Goal: Transaction & Acquisition: Purchase product/service

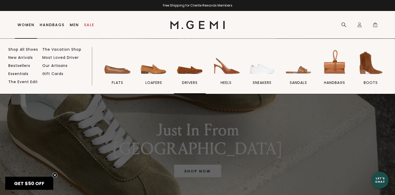
click at [192, 73] on img at bounding box center [189, 62] width 29 height 29
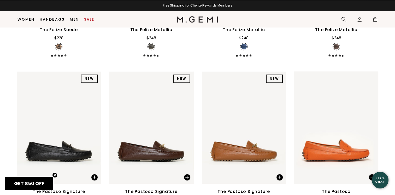
scroll to position [720, 0]
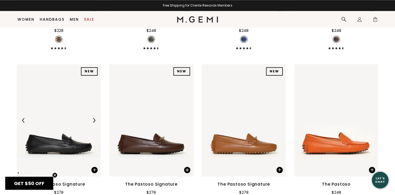
click at [93, 118] on img at bounding box center [94, 120] width 5 height 5
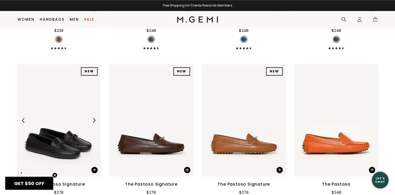
click at [93, 118] on img at bounding box center [94, 120] width 5 height 5
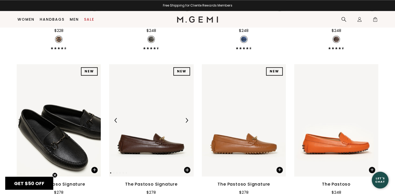
click at [186, 118] on img at bounding box center [186, 120] width 5 height 5
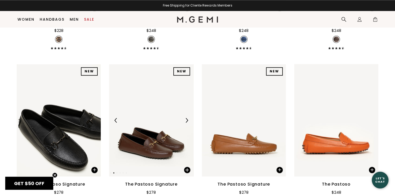
click at [177, 102] on img at bounding box center [151, 120] width 84 height 112
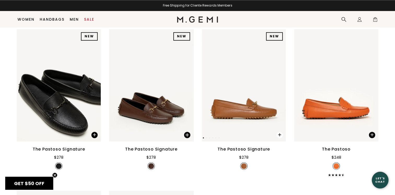
scroll to position [746, 0]
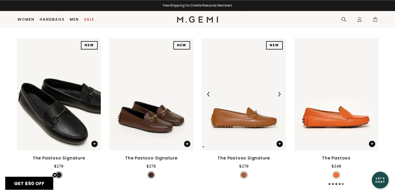
click at [279, 90] on div at bounding box center [279, 94] width 8 height 8
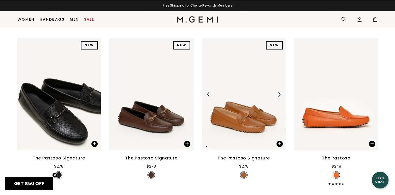
click at [279, 90] on div at bounding box center [279, 94] width 8 height 8
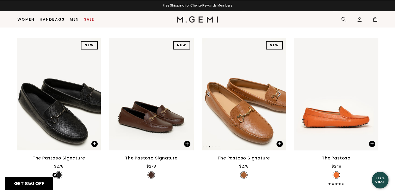
click at [246, 77] on img at bounding box center [244, 94] width 84 height 112
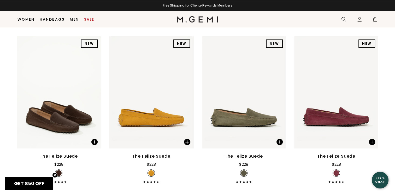
scroll to position [93, 0]
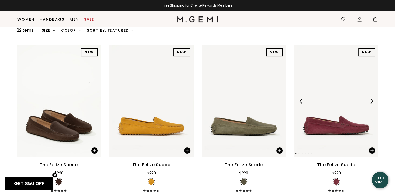
click at [371, 97] on div at bounding box center [371, 101] width 8 height 8
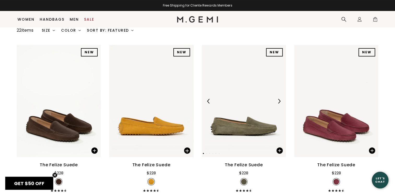
click at [282, 89] on img at bounding box center [244, 101] width 84 height 112
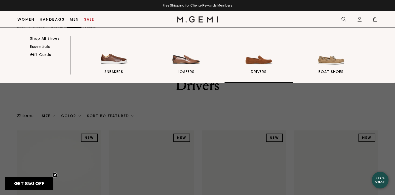
scroll to position [0, 0]
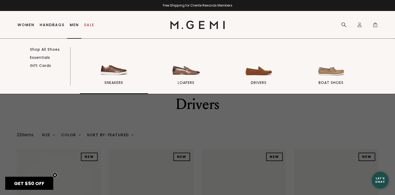
click at [113, 81] on span "sneakers" at bounding box center [113, 82] width 19 height 5
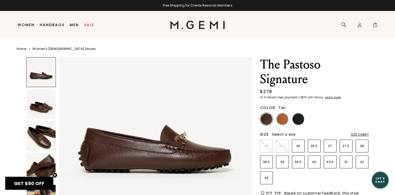
click at [280, 122] on img at bounding box center [282, 119] width 12 height 12
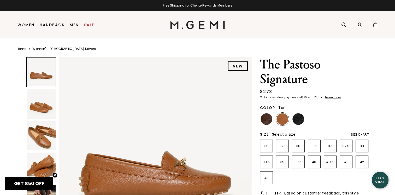
click at [47, 141] on img at bounding box center [41, 135] width 29 height 29
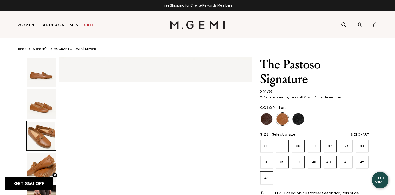
scroll to position [388, 0]
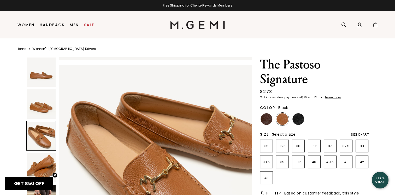
click at [298, 116] on img at bounding box center [298, 119] width 12 height 12
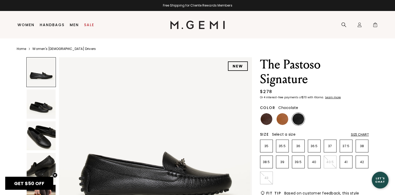
click at [267, 120] on img at bounding box center [266, 119] width 12 height 12
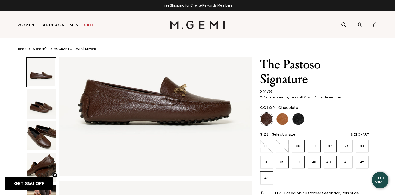
scroll to position [78, 0]
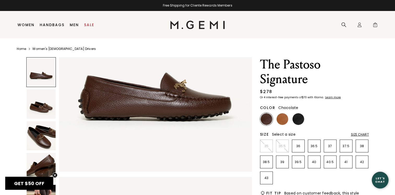
click at [42, 139] on img at bounding box center [41, 135] width 29 height 29
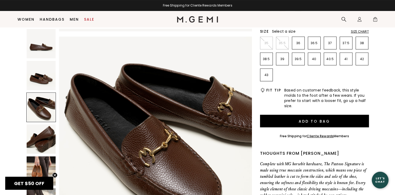
scroll to position [93, 0]
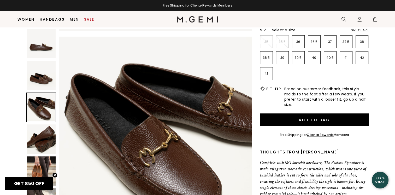
click at [44, 164] on img at bounding box center [41, 170] width 29 height 29
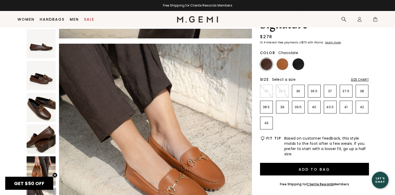
scroll to position [41, 0]
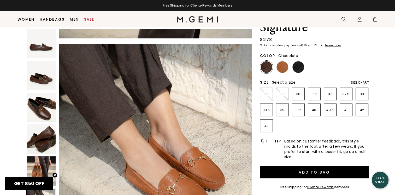
click at [267, 68] on img at bounding box center [266, 67] width 12 height 12
click at [313, 111] on p "40" at bounding box center [314, 110] width 12 height 4
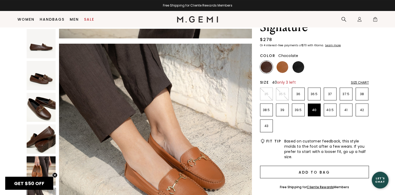
click at [298, 172] on button "Add to Bag" at bounding box center [314, 171] width 109 height 13
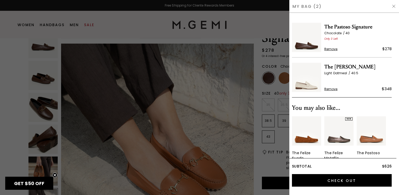
click at [331, 89] on span "Remove" at bounding box center [330, 89] width 13 height 4
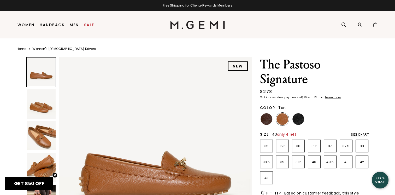
click at [313, 164] on li "40" at bounding box center [314, 161] width 13 height 13
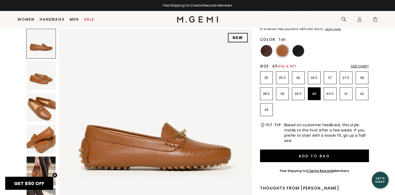
scroll to position [93, 0]
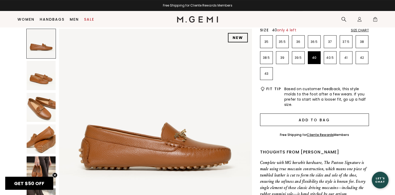
click at [297, 117] on button "Add to Bag" at bounding box center [314, 119] width 109 height 13
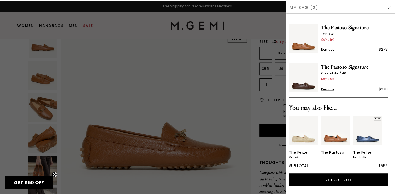
scroll to position [0, 0]
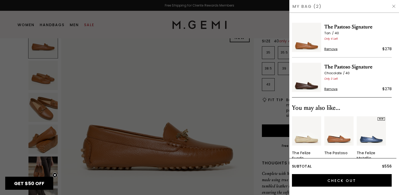
click at [129, 58] on div at bounding box center [199, 97] width 399 height 195
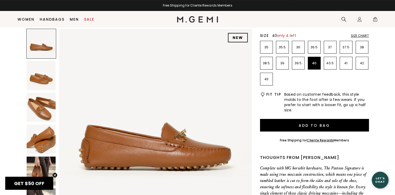
scroll to position [82, 0]
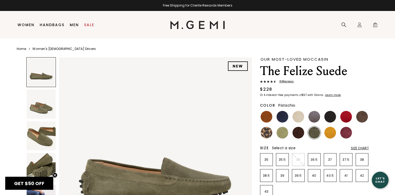
click at [284, 131] on img at bounding box center [282, 133] width 12 height 12
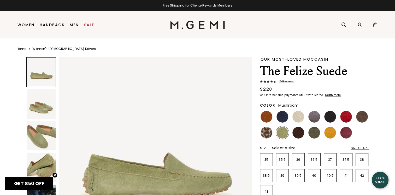
click at [364, 116] on img at bounding box center [362, 117] width 12 height 12
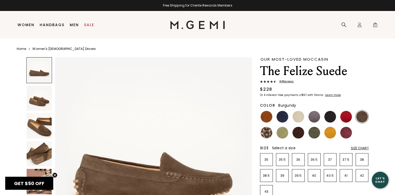
click at [348, 133] on img at bounding box center [346, 133] width 12 height 12
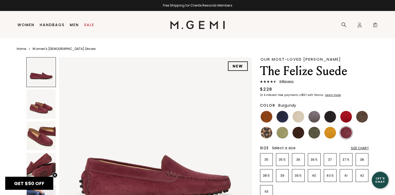
click at [30, 142] on img at bounding box center [41, 135] width 29 height 29
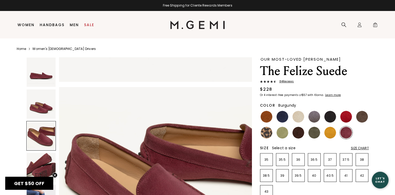
scroll to position [388, 0]
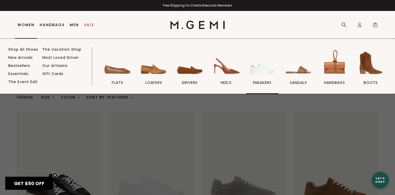
click at [266, 78] on link "sneakers" at bounding box center [262, 70] width 32 height 45
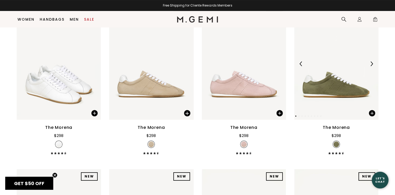
click at [374, 63] on div at bounding box center [371, 63] width 8 height 8
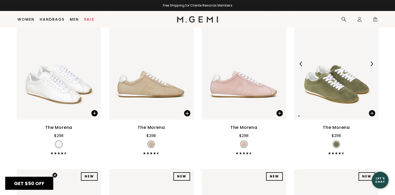
click at [356, 74] on img at bounding box center [336, 64] width 84 height 112
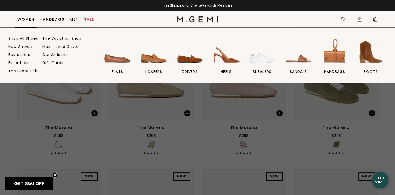
click at [25, 21] on link "Women" at bounding box center [25, 19] width 17 height 4
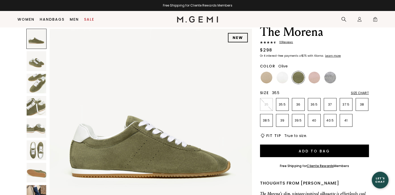
scroll to position [15, 0]
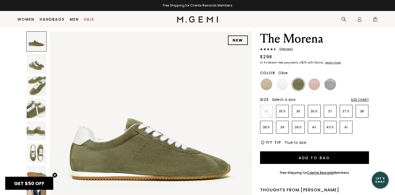
click at [280, 49] on span "10 Review s" at bounding box center [284, 48] width 17 height 3
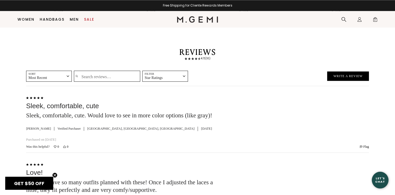
scroll to position [805, 0]
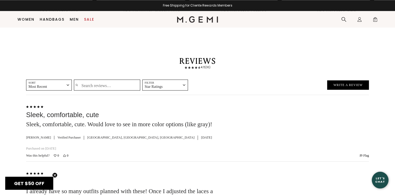
scroll to position [15, 0]
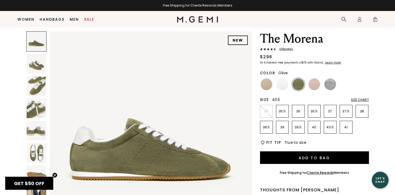
click at [330, 129] on li "40.5" at bounding box center [330, 127] width 13 height 13
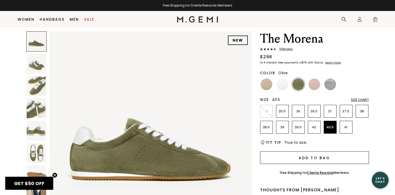
click at [310, 161] on button "Add to Bag" at bounding box center [314, 157] width 109 height 13
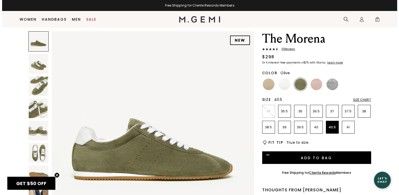
scroll to position [0, 0]
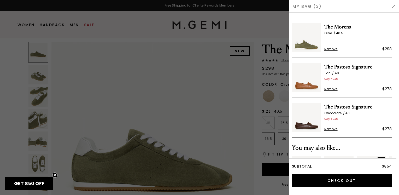
click at [310, 44] on img at bounding box center [306, 37] width 29 height 29
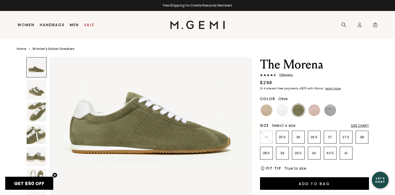
click at [38, 108] on img at bounding box center [37, 112] width 20 height 20
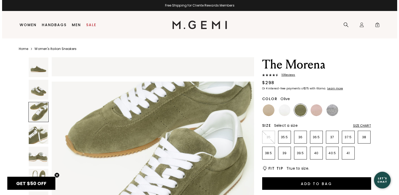
scroll to position [407, 0]
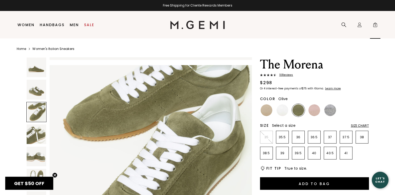
click at [376, 27] on span "3" at bounding box center [374, 25] width 5 height 5
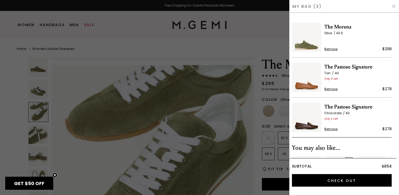
click at [329, 129] on span "Remove" at bounding box center [330, 129] width 13 height 4
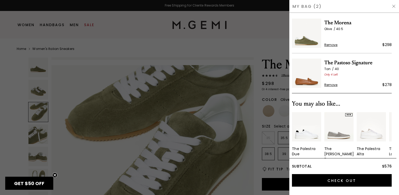
scroll to position [0, 0]
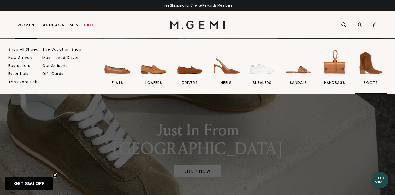
click at [375, 66] on img at bounding box center [370, 62] width 29 height 29
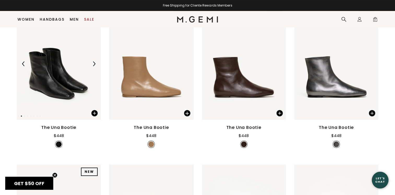
click at [63, 85] on img at bounding box center [59, 64] width 84 height 112
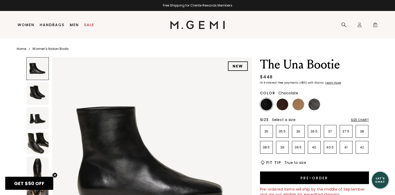
click at [283, 105] on img at bounding box center [282, 104] width 12 height 12
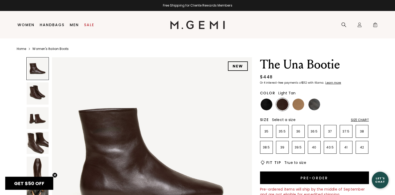
click at [301, 103] on img at bounding box center [298, 104] width 12 height 12
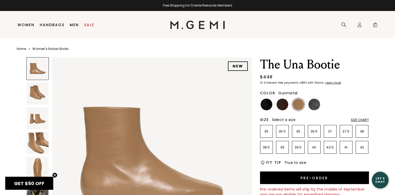
click at [317, 103] on img at bounding box center [314, 104] width 12 height 12
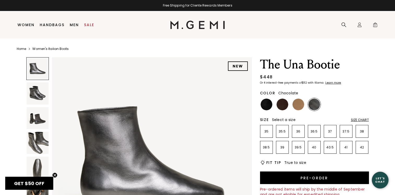
click at [283, 104] on img at bounding box center [282, 104] width 12 height 12
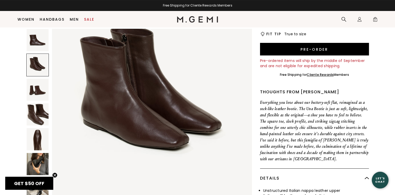
scroll to position [119, 0]
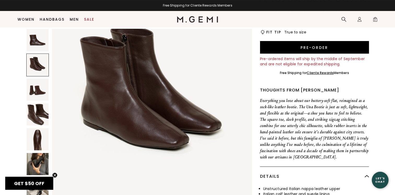
click at [54, 175] on icon "Close teaser" at bounding box center [55, 175] width 2 height 2
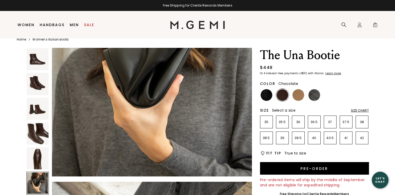
scroll to position [11, 0]
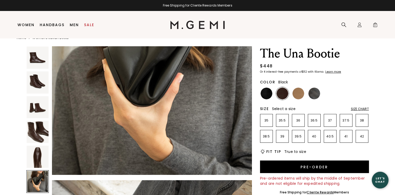
click at [265, 94] on img at bounding box center [266, 93] width 12 height 12
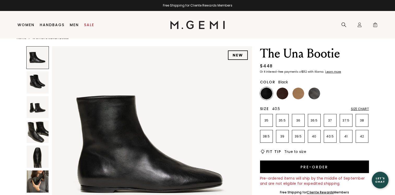
click at [331, 139] on li "40.5" at bounding box center [330, 136] width 13 height 13
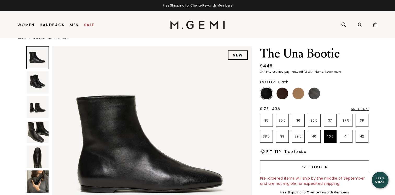
click at [311, 170] on button "Pre-order" at bounding box center [314, 166] width 109 height 13
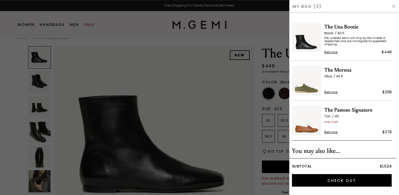
click at [327, 132] on span "Remove" at bounding box center [330, 132] width 13 height 4
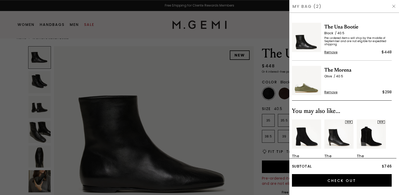
click at [329, 92] on span "Remove" at bounding box center [330, 92] width 13 height 4
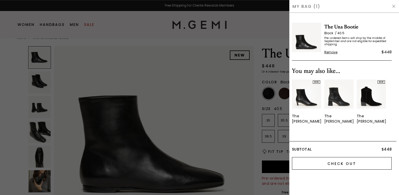
click at [344, 158] on input "Check Out" at bounding box center [342, 163] width 100 height 13
